Goal: Information Seeking & Learning: Find specific fact

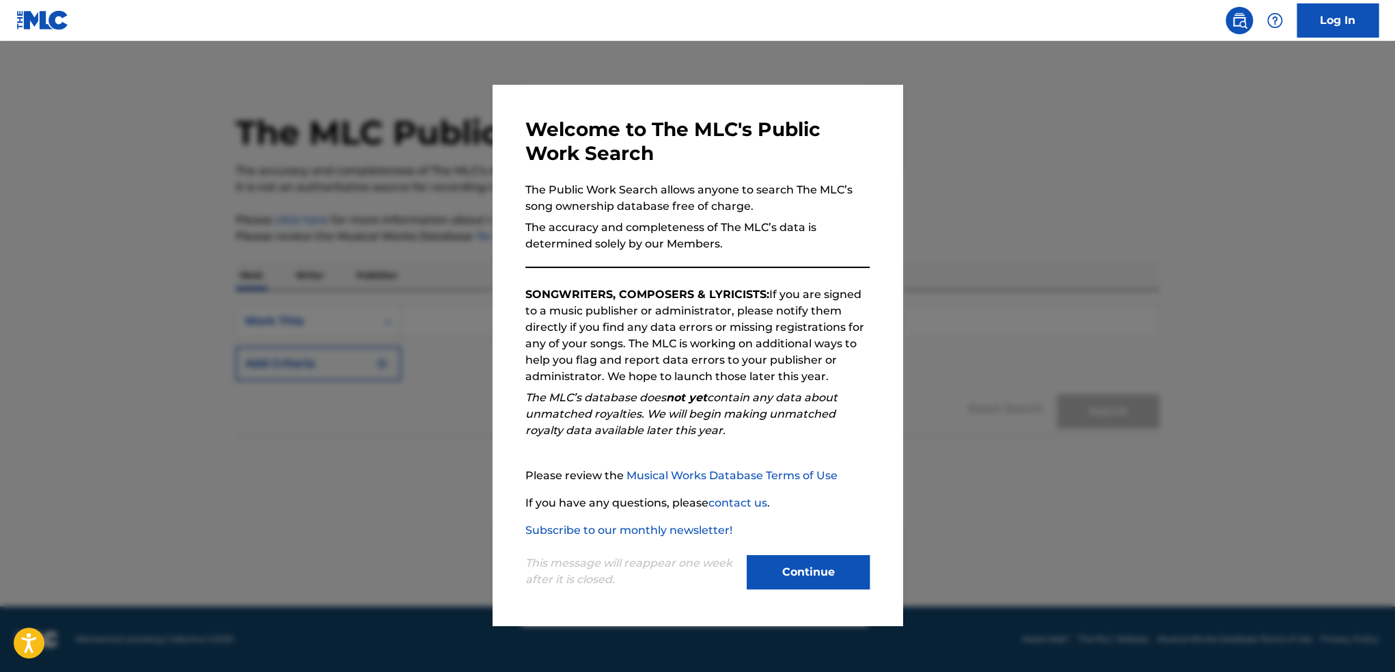
click at [848, 577] on button "Continue" at bounding box center [808, 572] width 123 height 34
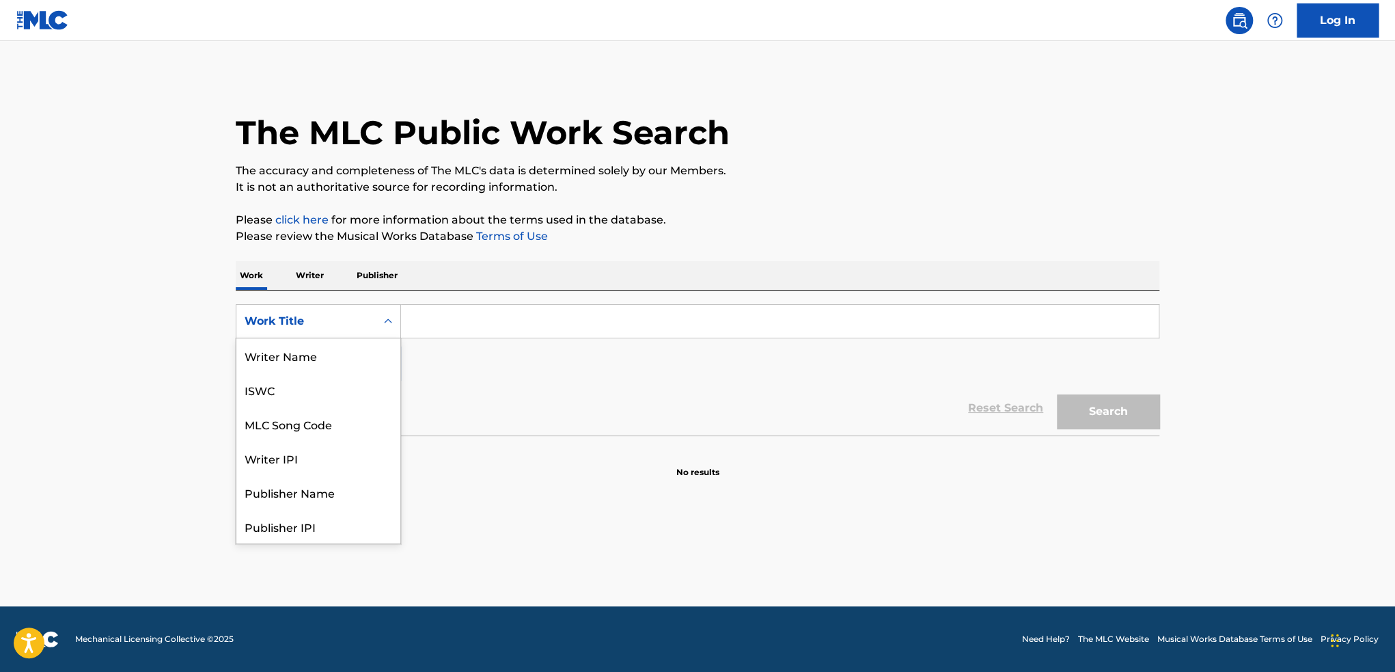
click at [340, 315] on div "Work Title" at bounding box center [306, 321] width 123 height 16
click at [312, 362] on div "Writer Name" at bounding box center [318, 355] width 164 height 34
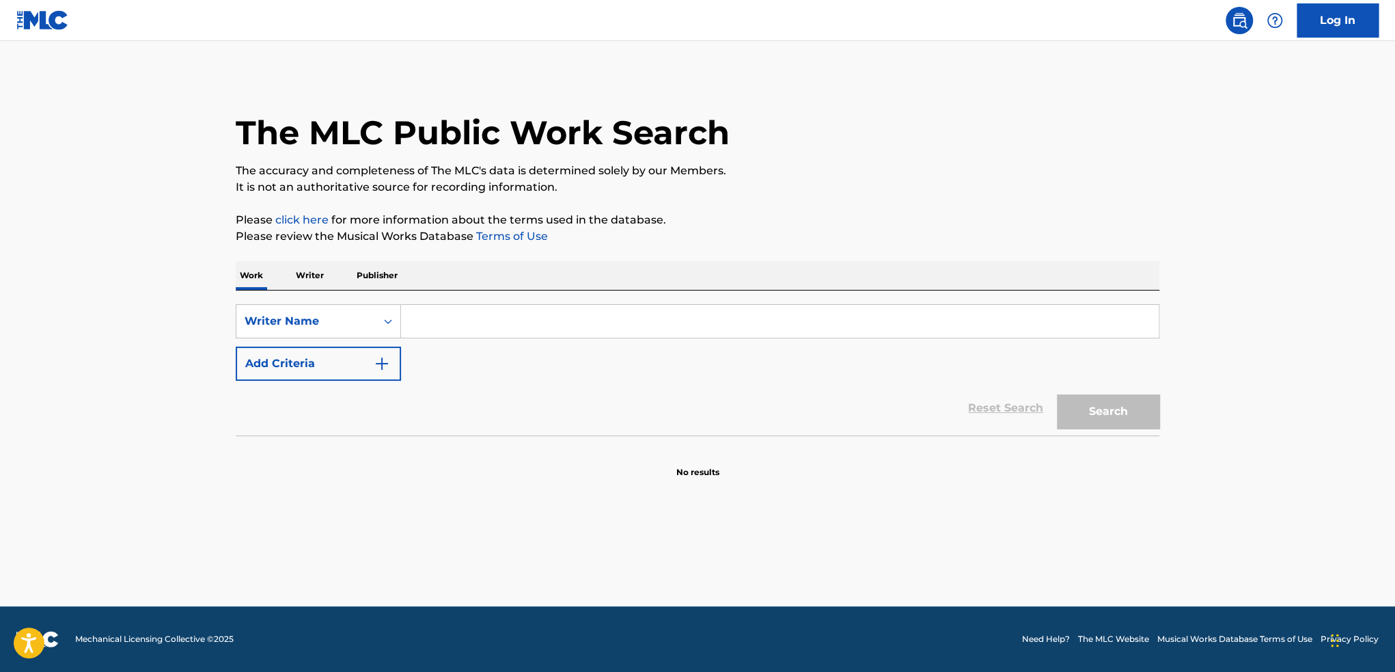
click at [473, 330] on input "Search Form" at bounding box center [780, 321] width 758 height 33
type input "[PERSON_NAME] [PERSON_NAME]"
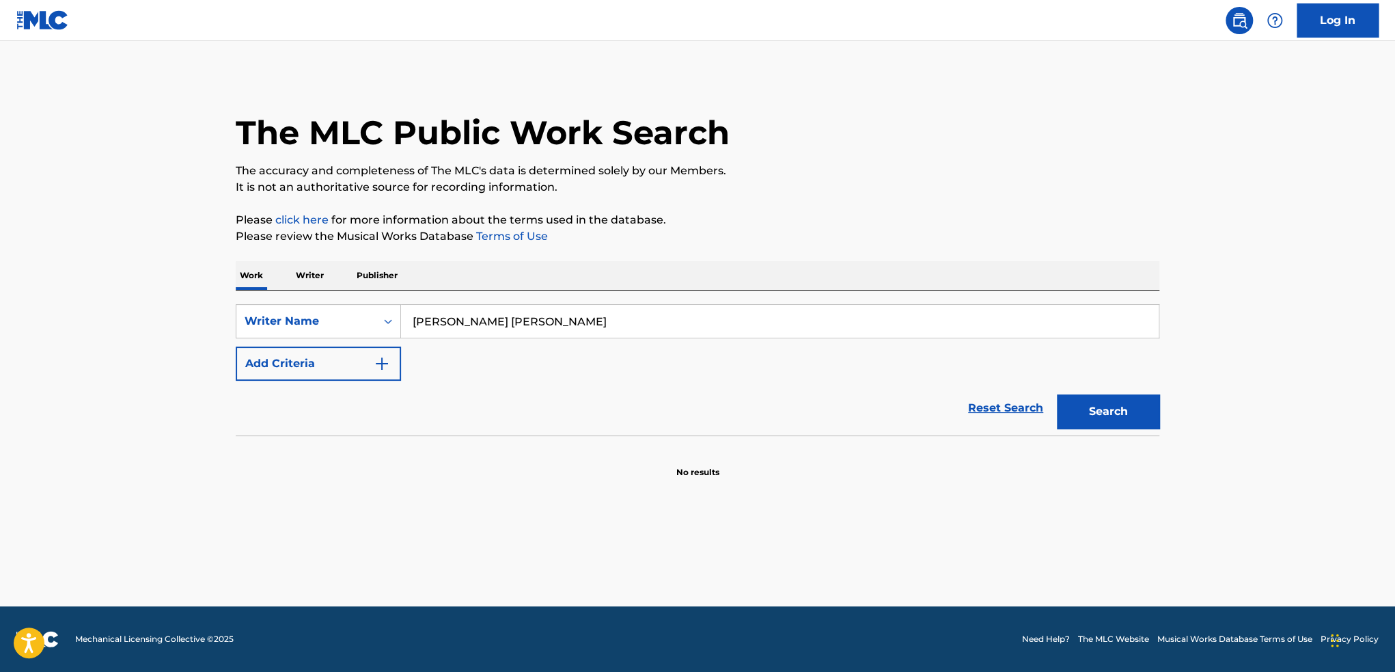
click at [1107, 402] on button "Search" at bounding box center [1108, 411] width 102 height 34
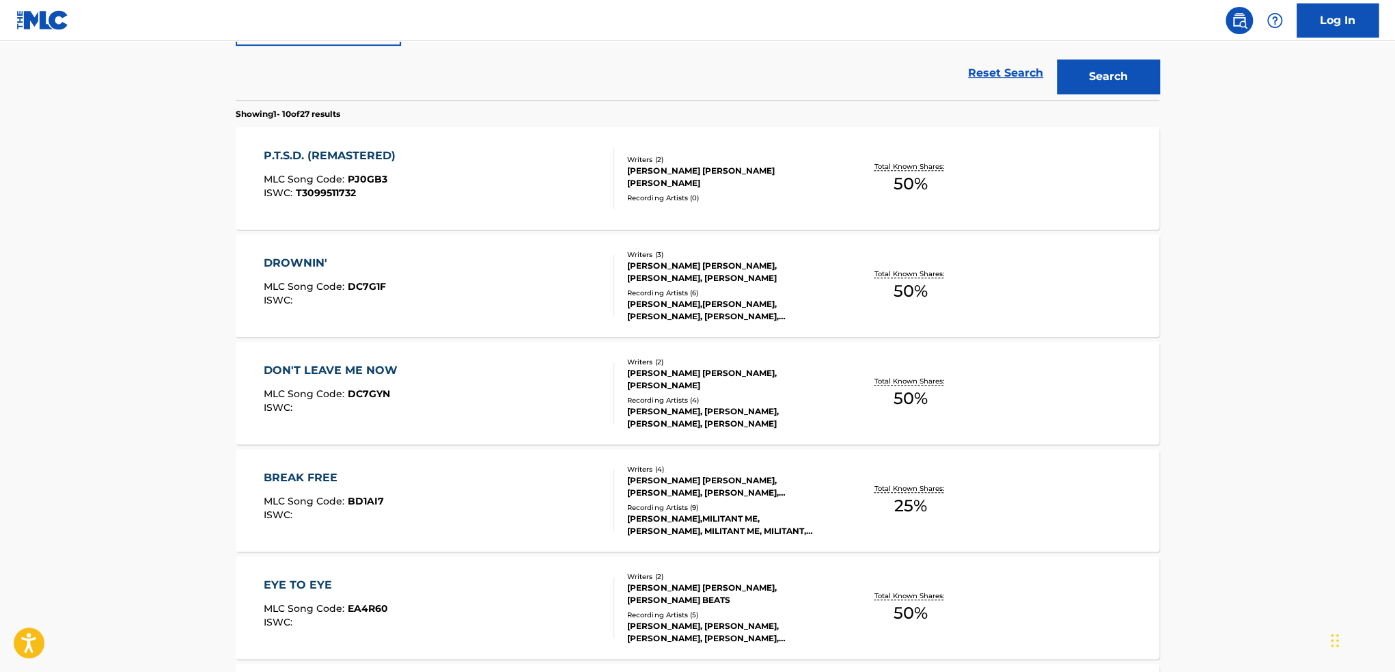
scroll to position [342, 0]
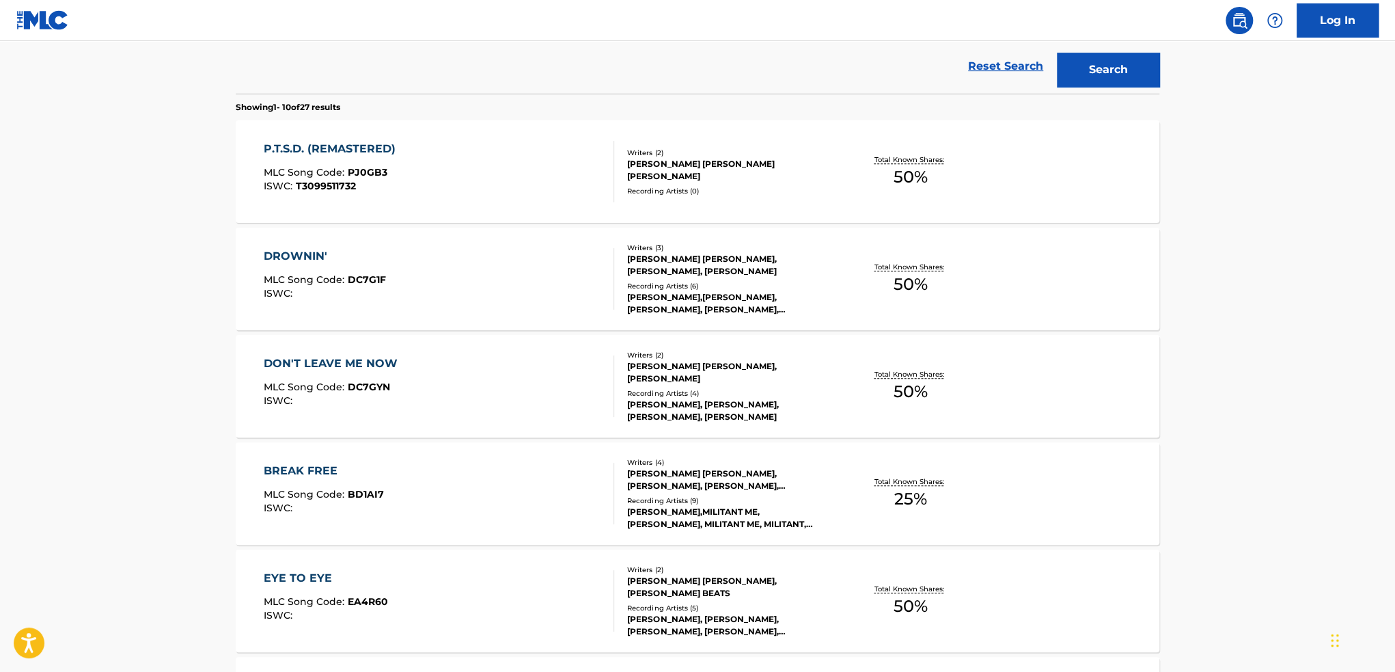
click at [601, 281] on div "DROWNIN' MLC Song Code : DC7G1F ISWC :" at bounding box center [439, 278] width 351 height 61
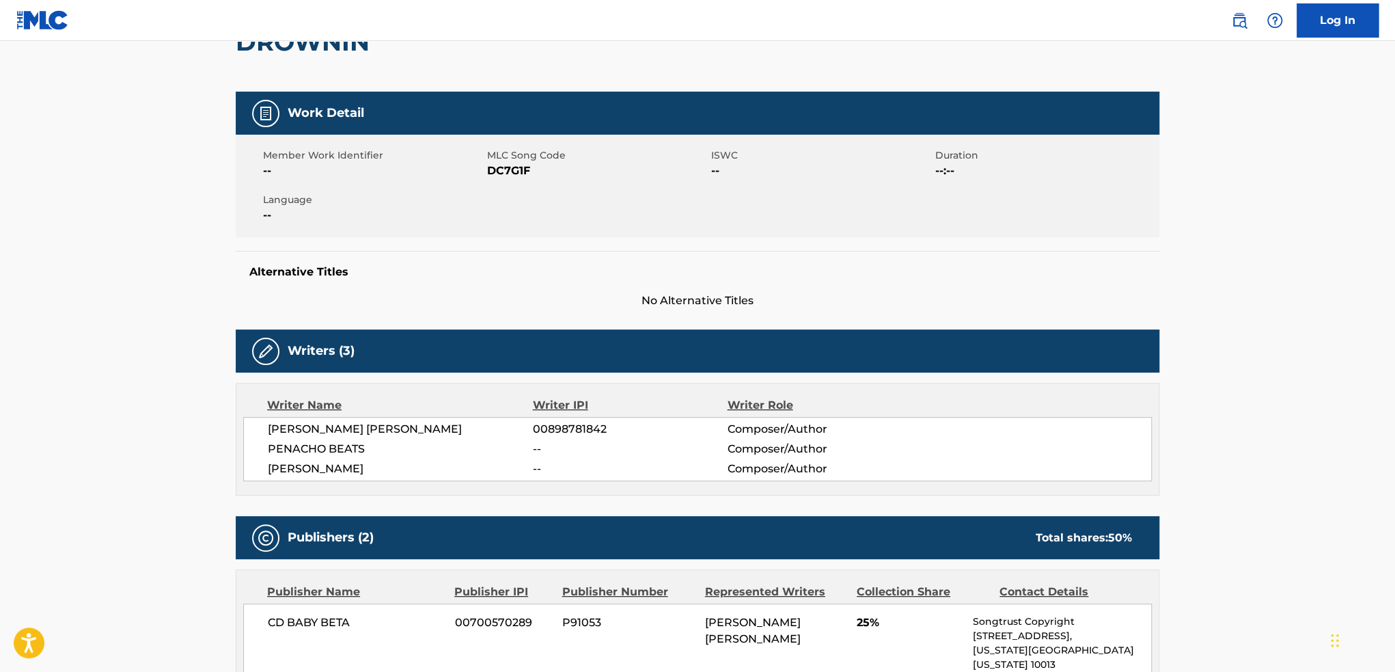
scroll to position [137, 0]
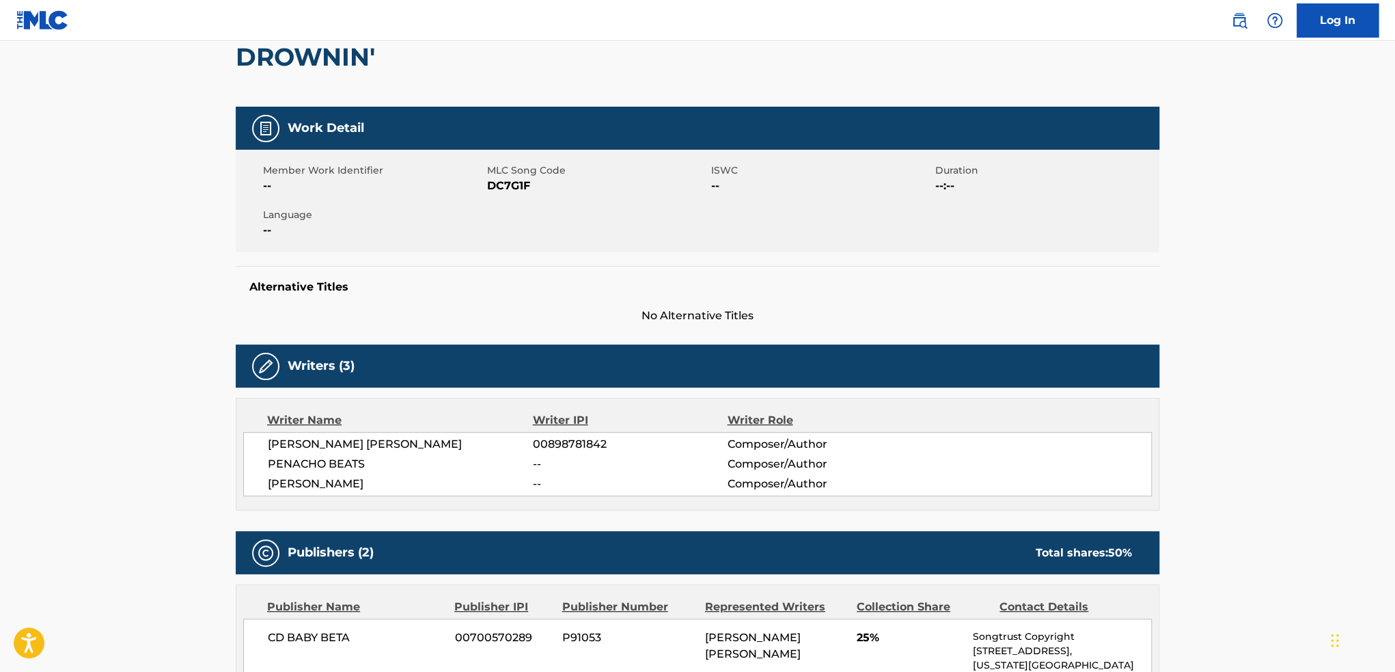
click at [152, 281] on main "< Back to public search results Copy work link DROWNIN' Work Detail Member Work…" at bounding box center [697, 630] width 1395 height 1453
